Goal: Find specific page/section: Find specific page/section

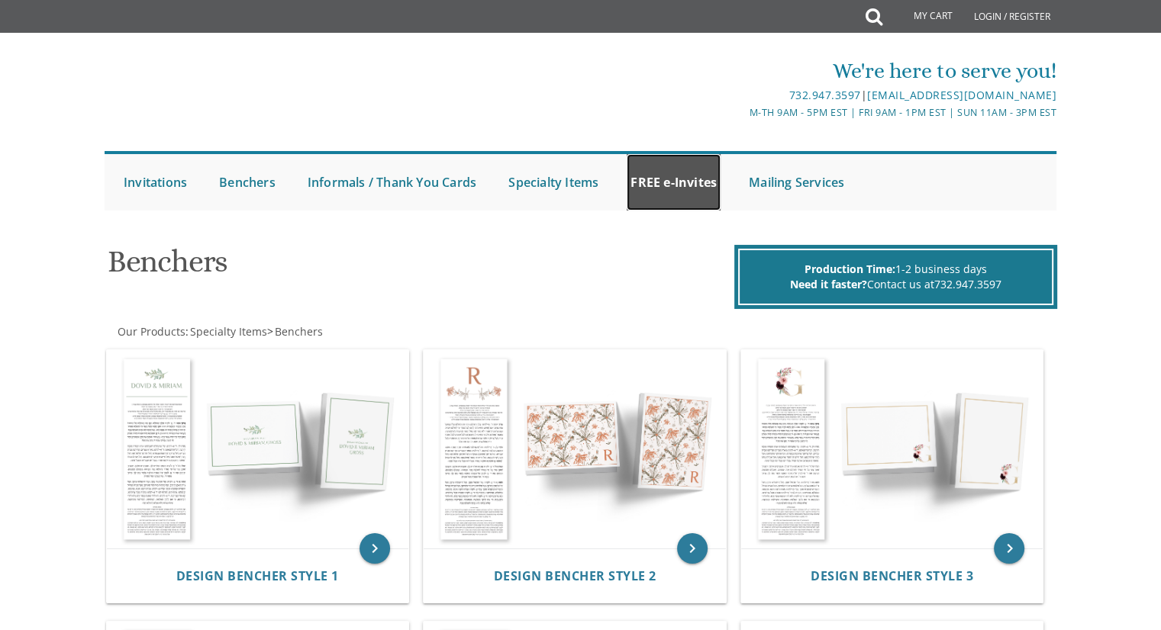
click at [696, 176] on link "FREE e-Invites" at bounding box center [674, 182] width 94 height 56
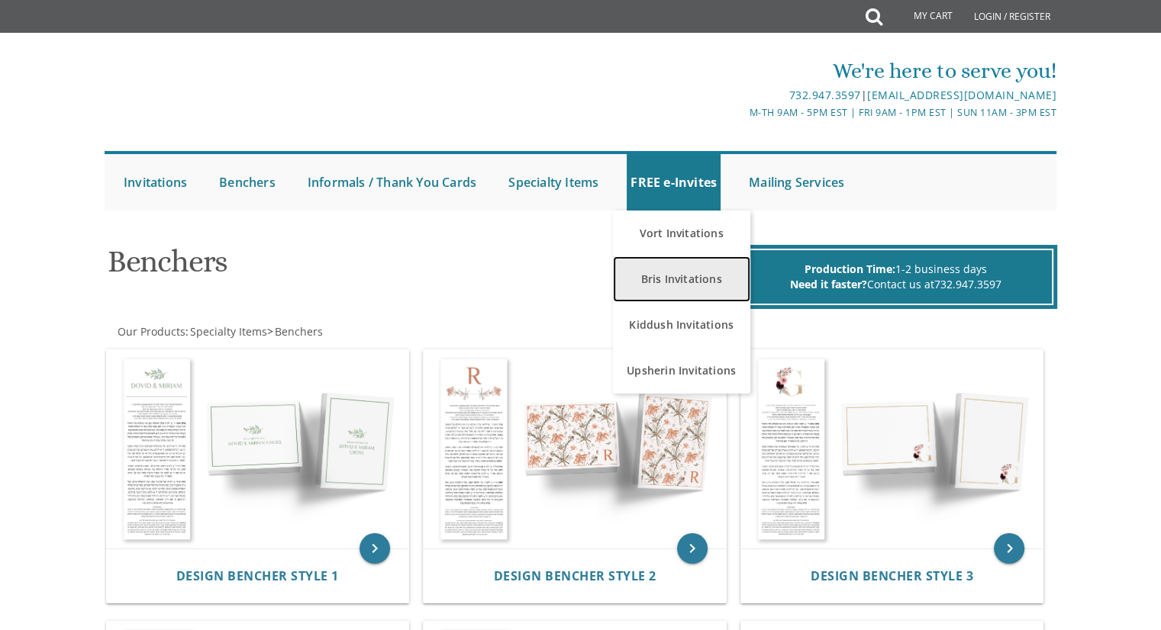
click at [685, 275] on link "Bris Invitations" at bounding box center [681, 279] width 137 height 46
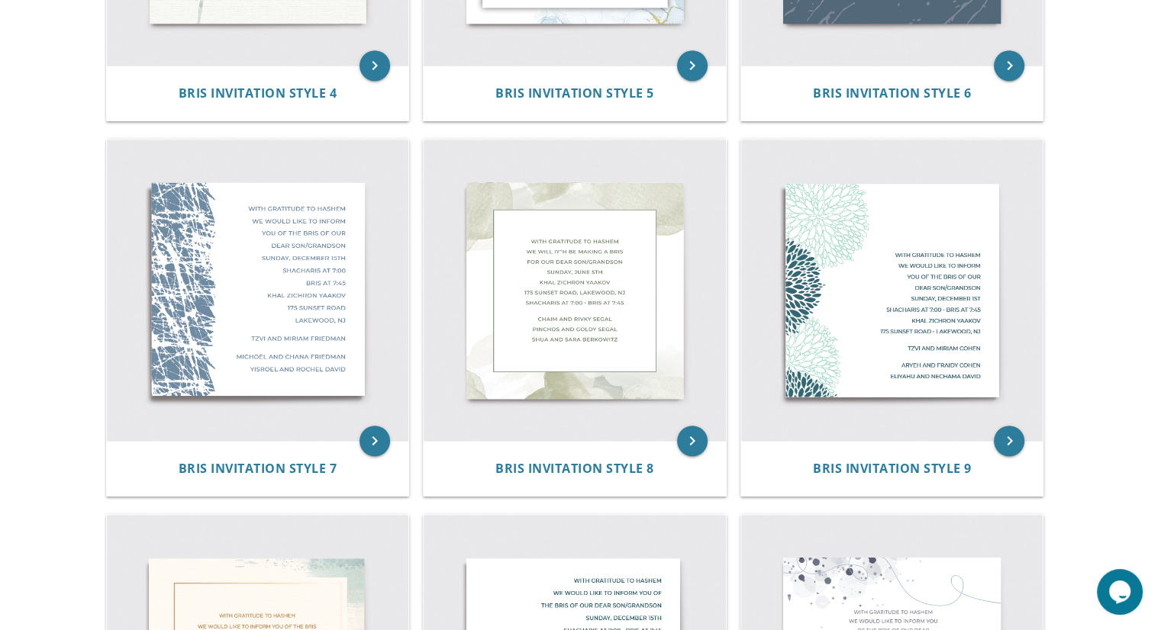
scroll to position [972, 0]
